Goal: Task Accomplishment & Management: Complete application form

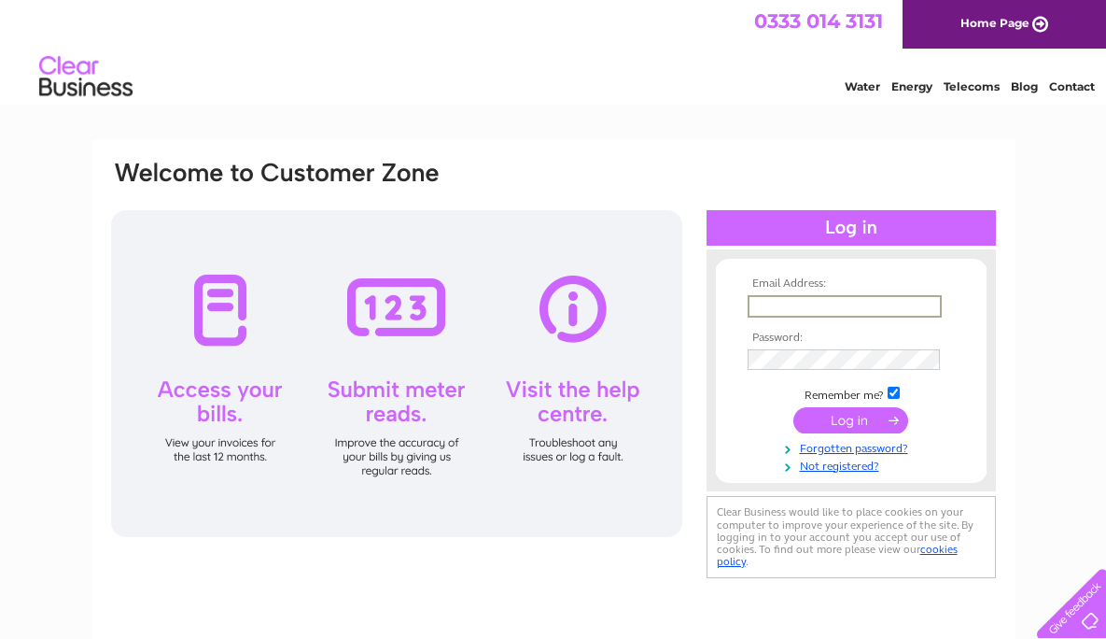
click at [618, 145] on div "Email Address: Password:" at bounding box center [553, 401] width 924 height 523
click at [823, 462] on link "Not registered?" at bounding box center [854, 463] width 212 height 18
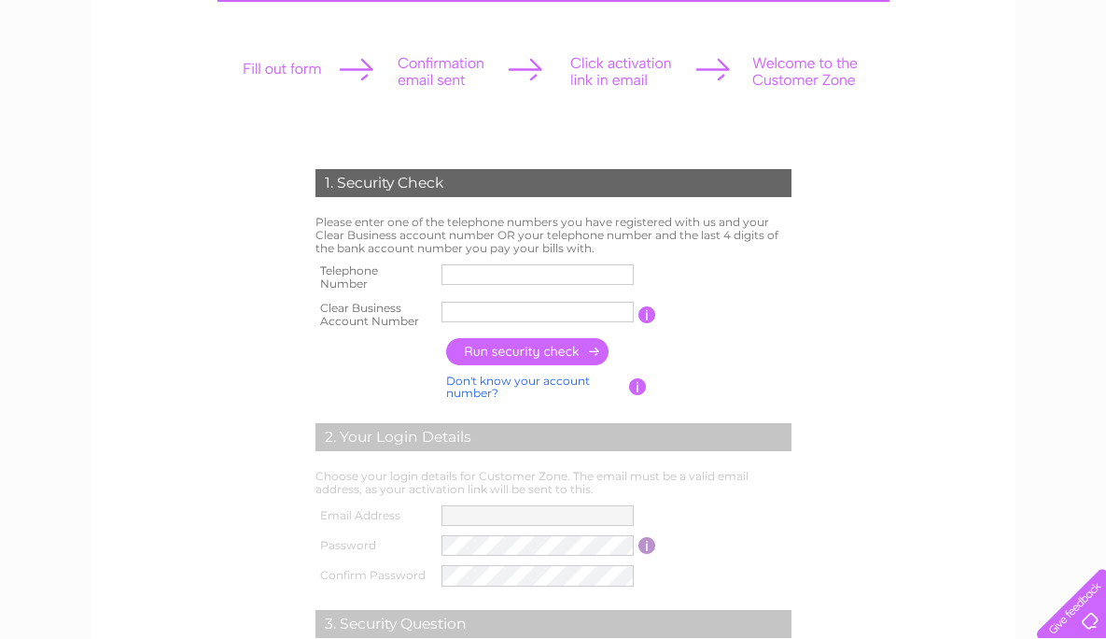
scroll to position [288, 0]
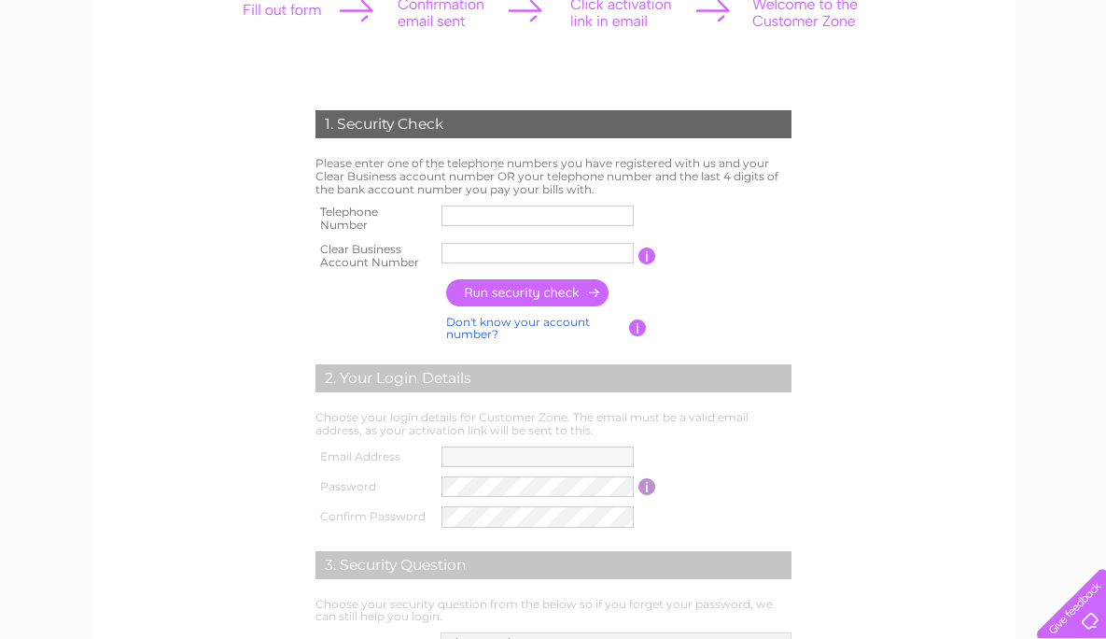
click at [482, 220] on input "text" at bounding box center [538, 215] width 192 height 21
click at [457, 219] on input "0748962950" at bounding box center [538, 215] width 192 height 21
type input "07748962950"
click at [454, 257] on input "text" at bounding box center [538, 253] width 192 height 21
type input "0"
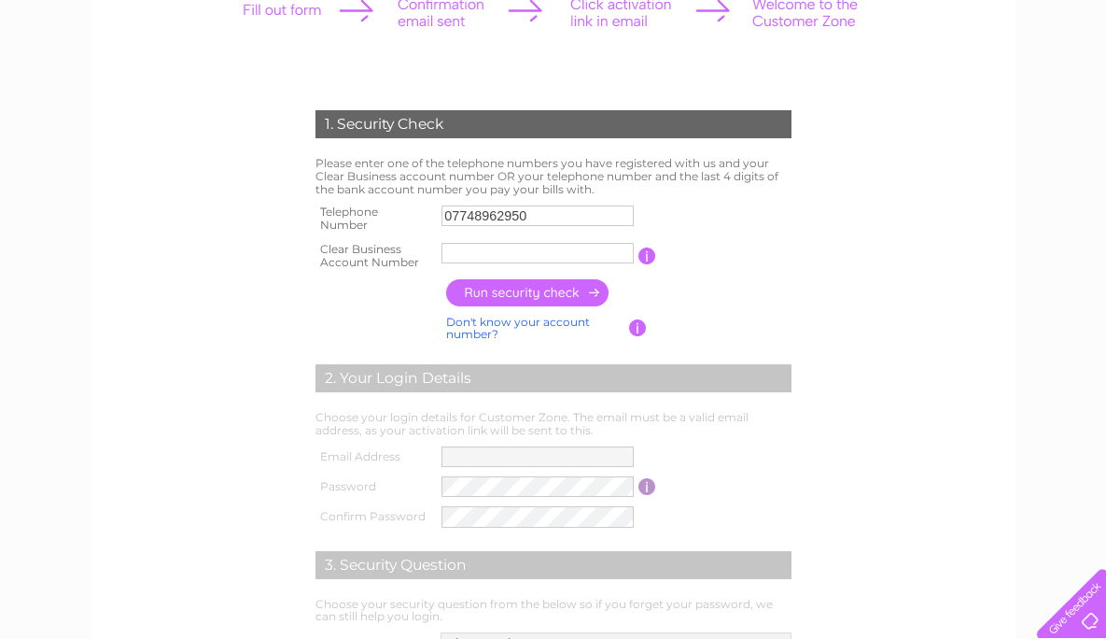
click at [499, 291] on input "button" at bounding box center [528, 292] width 164 height 27
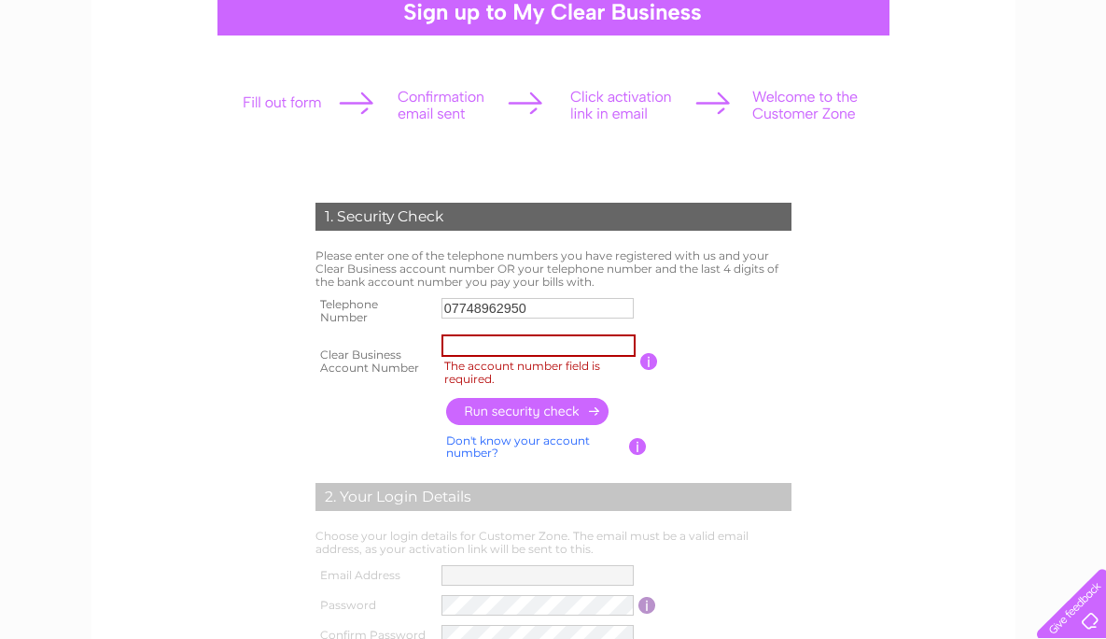
scroll to position [0, 0]
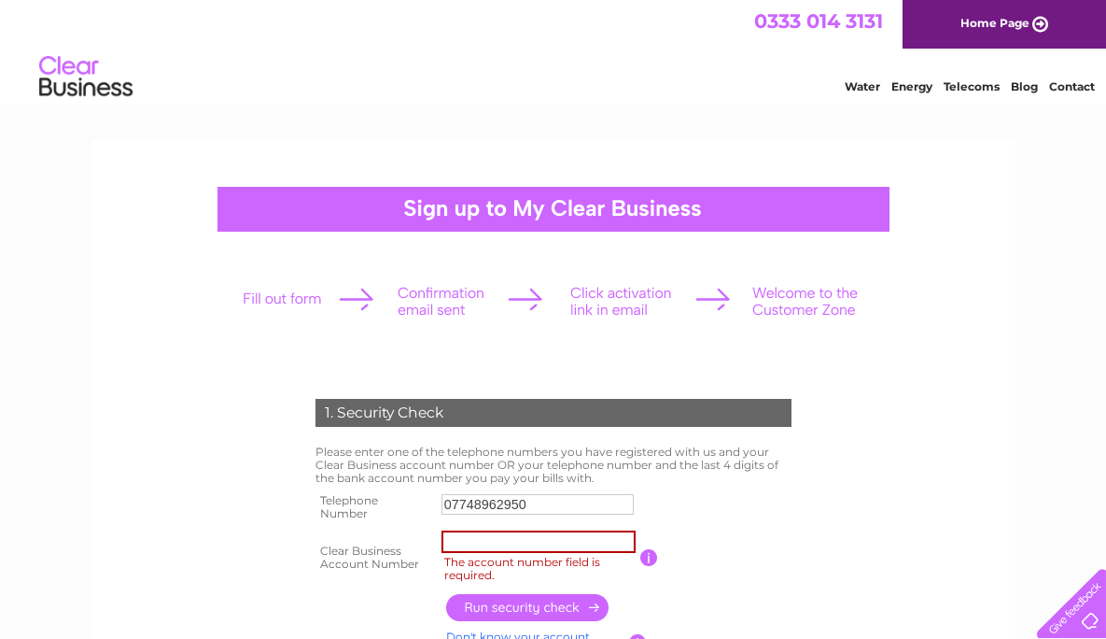
click at [985, 22] on link "Home Page" at bounding box center [1005, 24] width 204 height 49
